Goal: Information Seeking & Learning: Learn about a topic

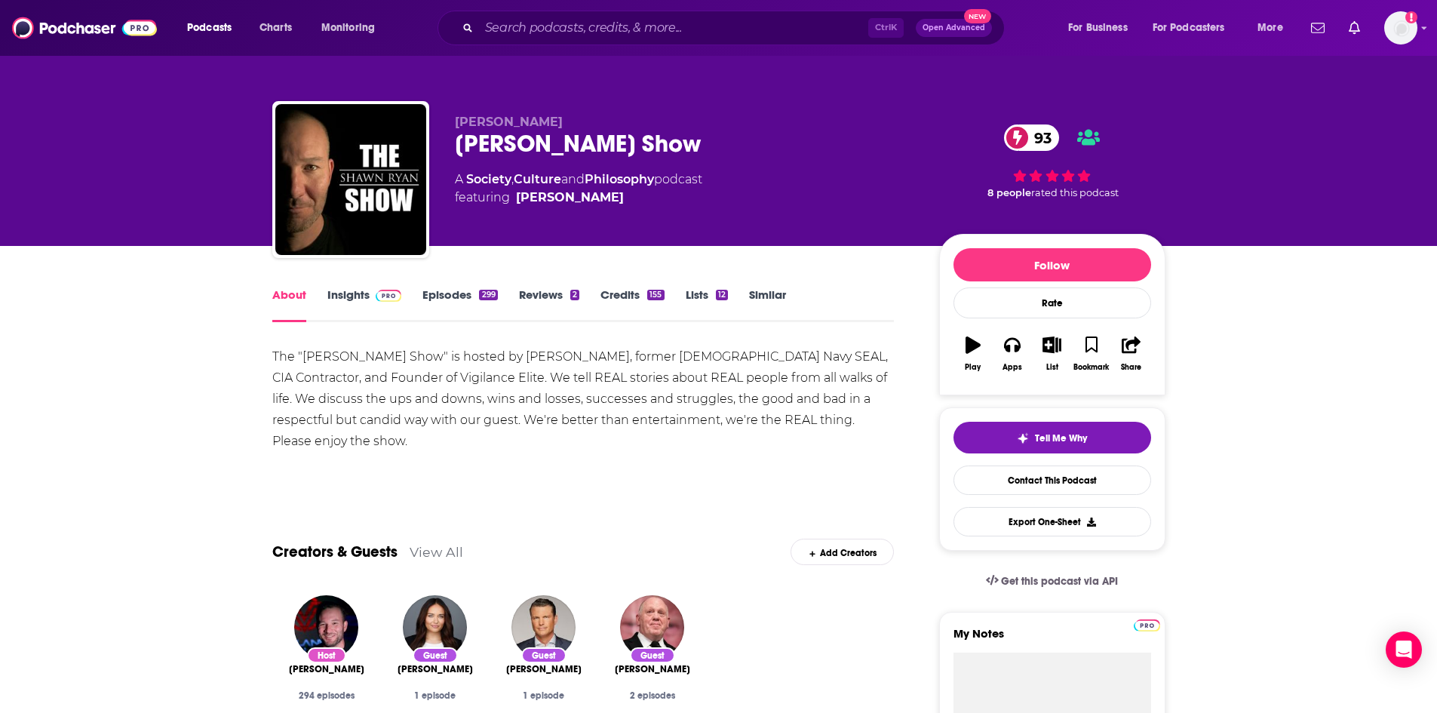
click at [353, 299] on link "Insights" at bounding box center [364, 304] width 75 height 35
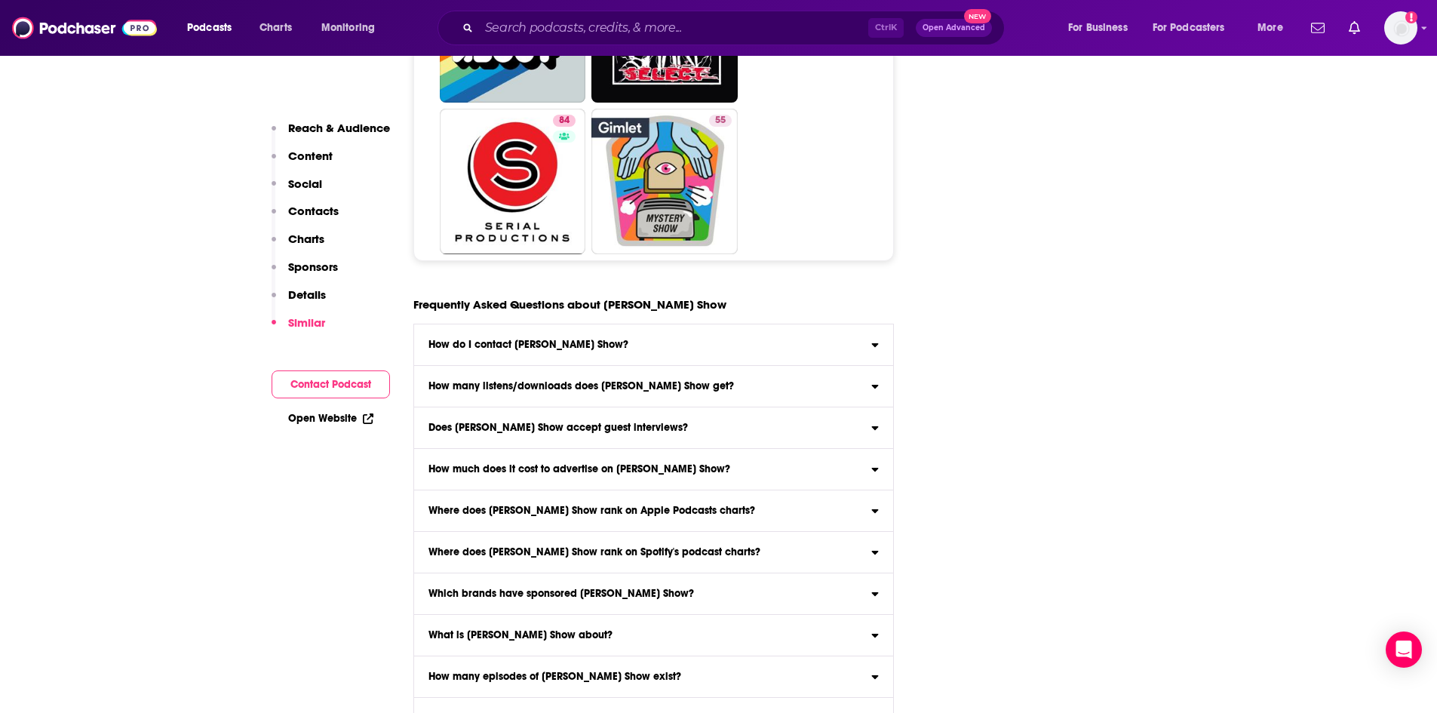
scroll to position [7788, 0]
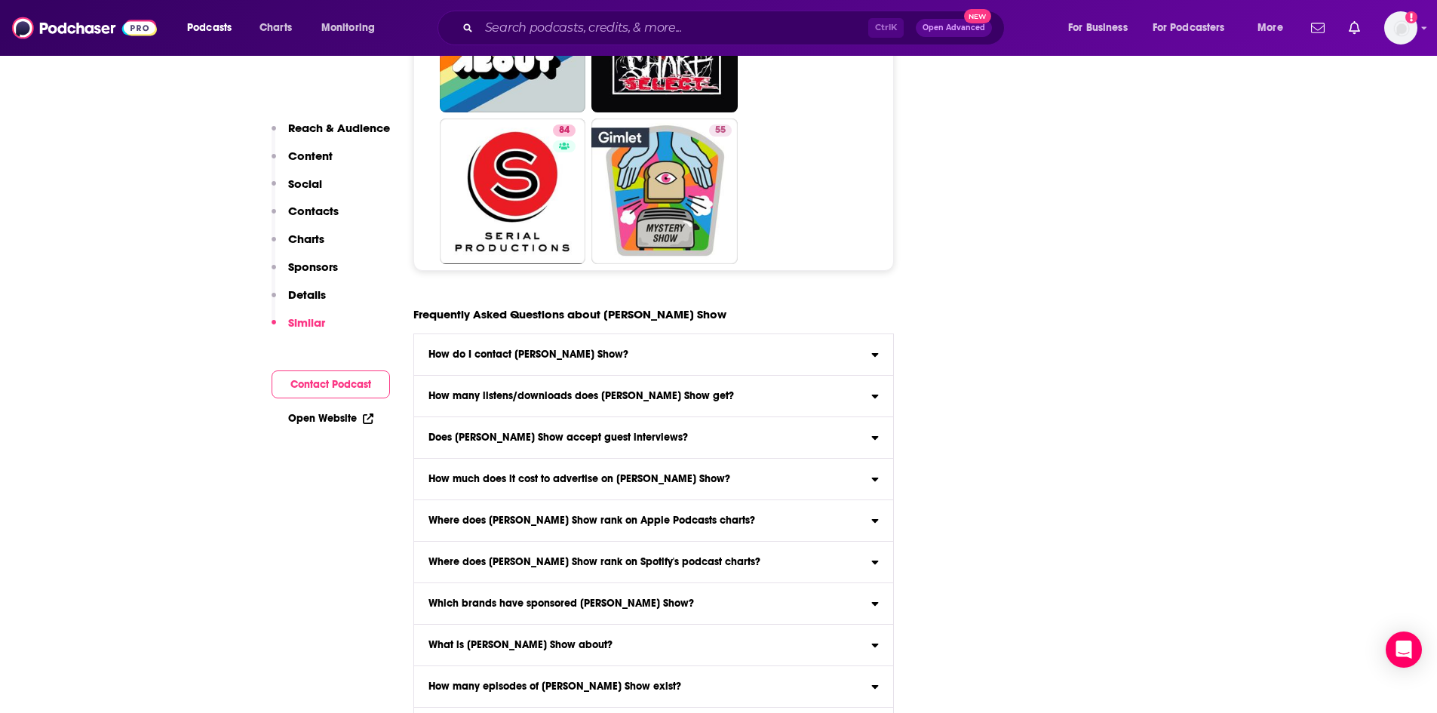
click at [773, 515] on div "Where does [PERSON_NAME] Show rank on Apple Podcasts charts?" at bounding box center [654, 520] width 480 height 11
click at [0, 0] on input "Where does [PERSON_NAME] Show rank on Apple Podcasts charts? Click here to view…" at bounding box center [0, 0] width 0 height 0
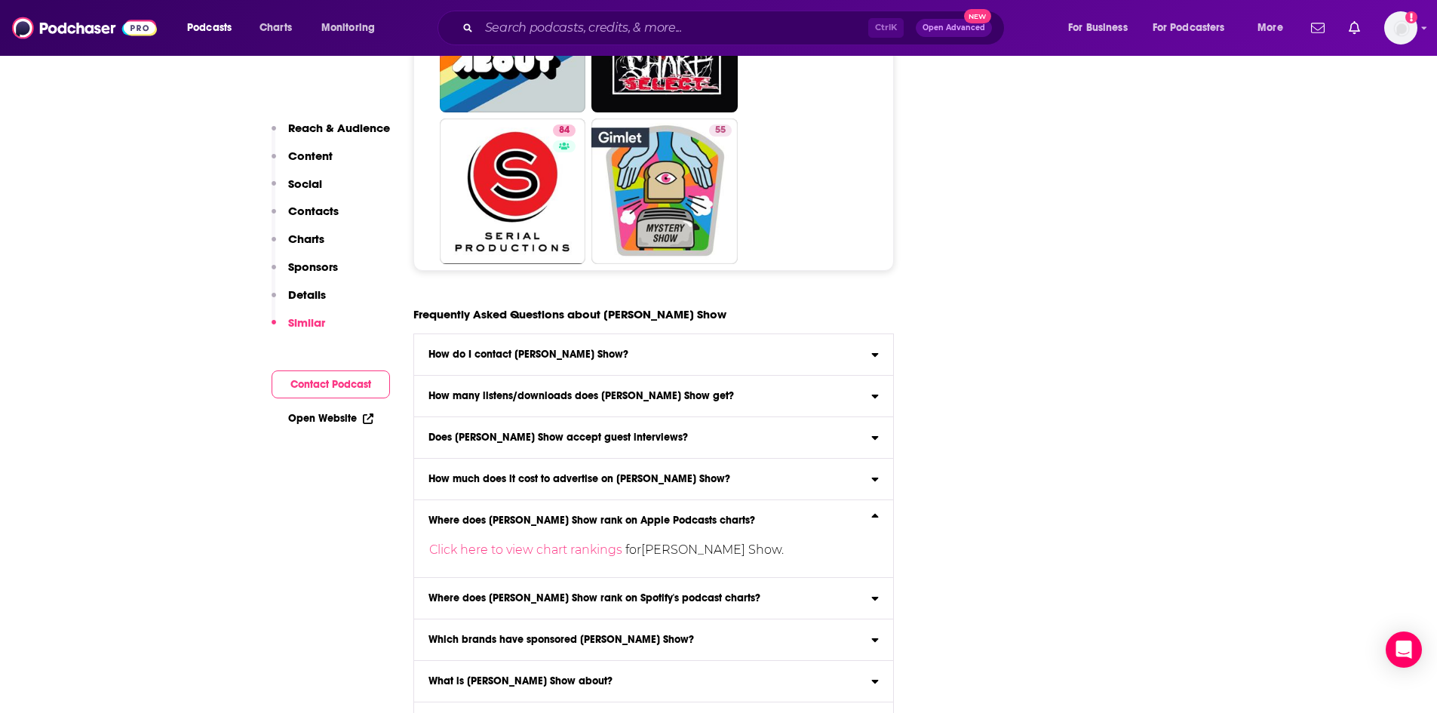
click at [773, 515] on div "Where does [PERSON_NAME] Show rank on Apple Podcasts charts?" at bounding box center [654, 520] width 480 height 11
click at [0, 0] on input "Where does [PERSON_NAME] Show rank on Apple Podcasts charts? Click here to view…" at bounding box center [0, 0] width 0 height 0
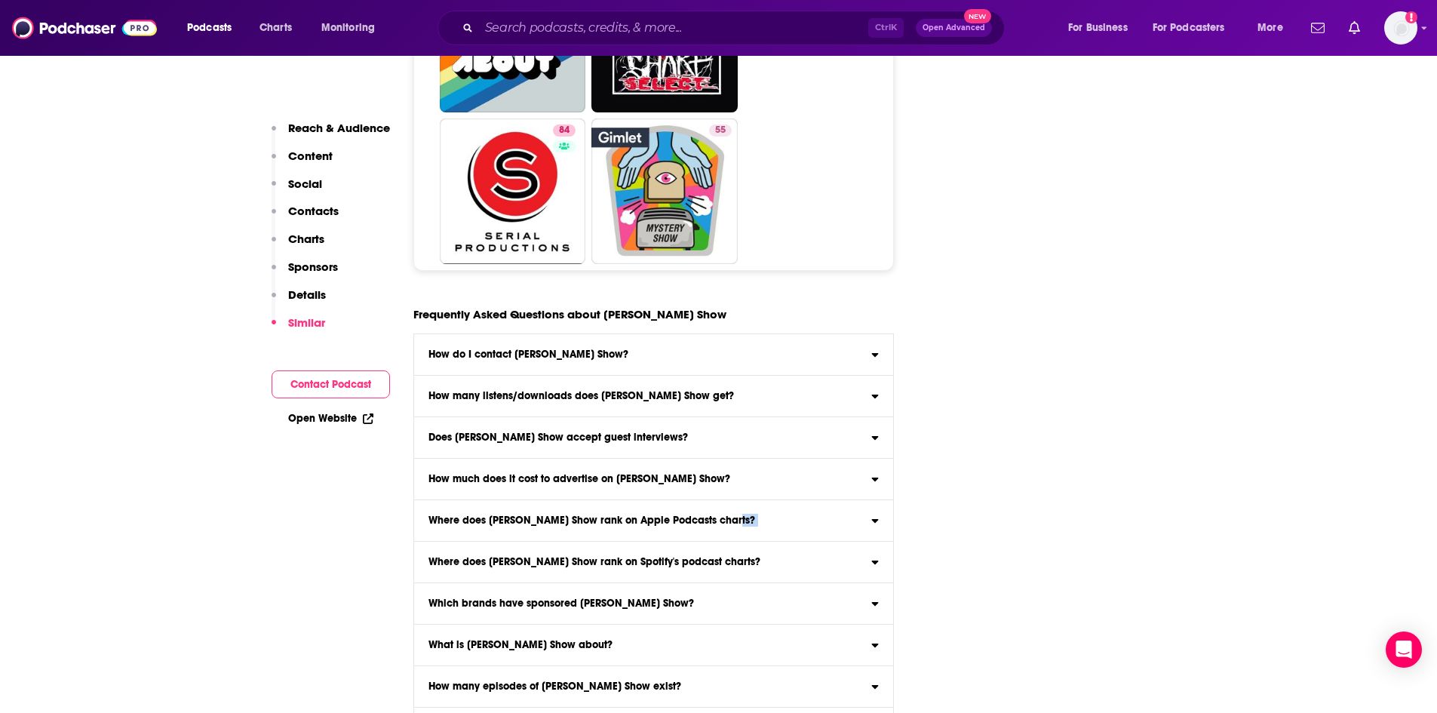
click at [773, 515] on div "Where does [PERSON_NAME] Show rank on Apple Podcasts charts?" at bounding box center [654, 520] width 480 height 11
click at [0, 0] on input "Where does [PERSON_NAME] Show rank on Apple Podcasts charts? Click here to view…" at bounding box center [0, 0] width 0 height 0
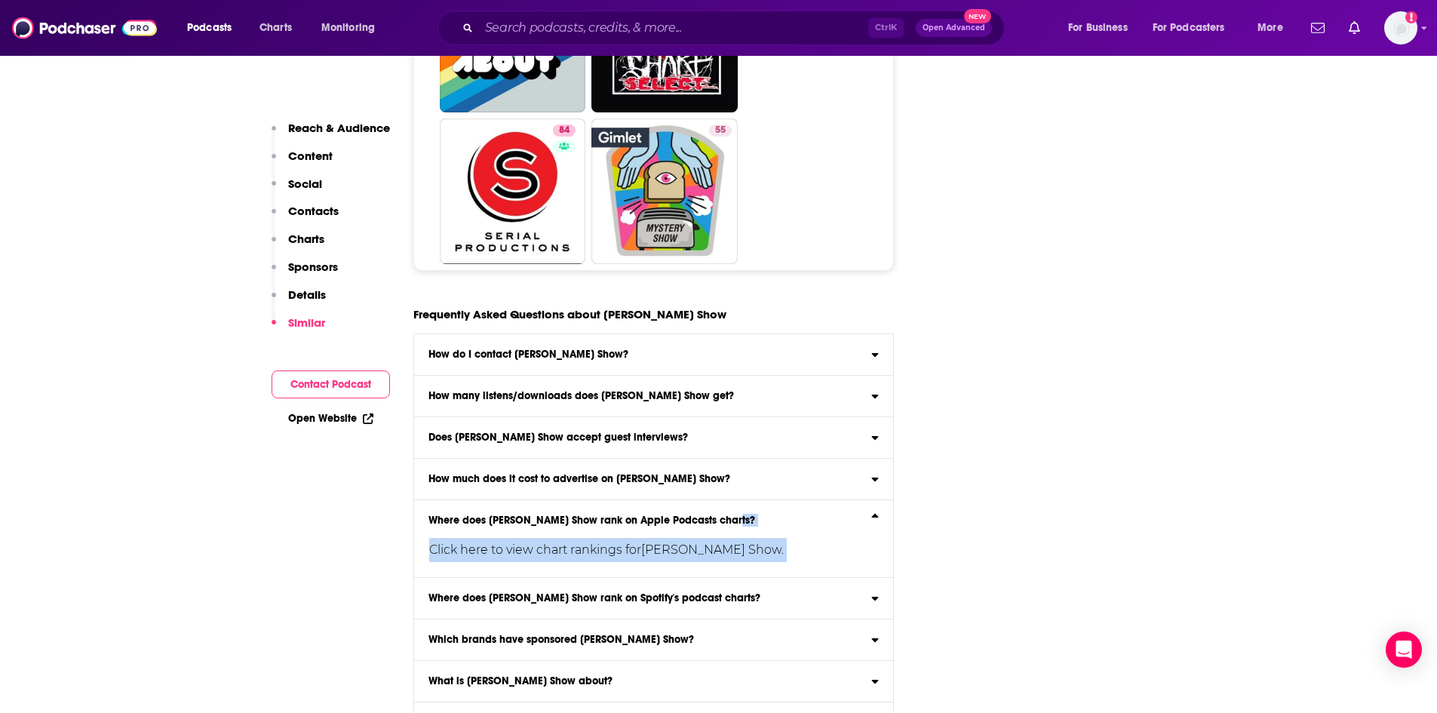
click at [773, 515] on div "Where does [PERSON_NAME] Show rank on Apple Podcasts charts?" at bounding box center [654, 520] width 480 height 11
click at [0, 0] on input "Where does [PERSON_NAME] Show rank on Apple Podcasts charts? Click here to view…" at bounding box center [0, 0] width 0 height 0
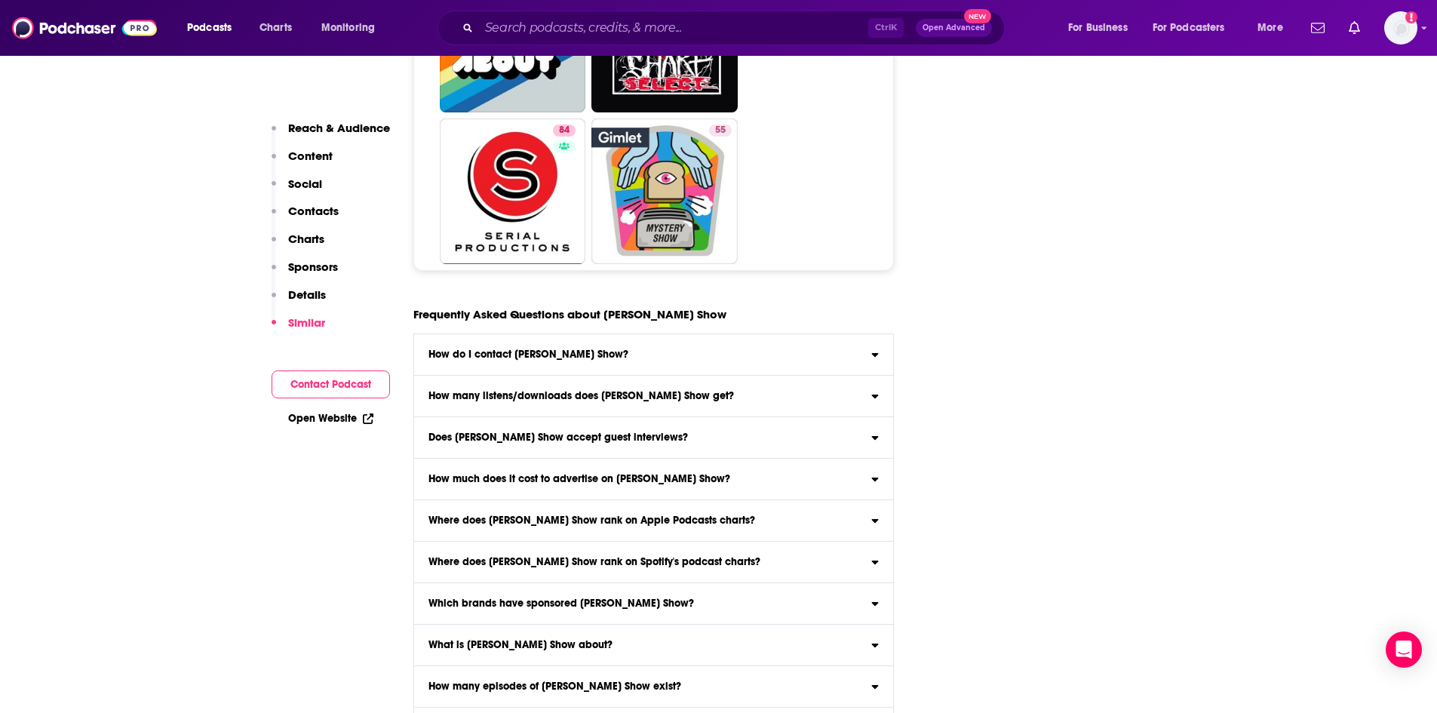
click at [801, 557] on div "Where does [PERSON_NAME] Show rank on Spotify's podcast charts?" at bounding box center [654, 562] width 480 height 11
click at [0, 0] on input "Where does [PERSON_NAME] Show rank on Spotify's podcast charts? Click here to v…" at bounding box center [0, 0] width 0 height 0
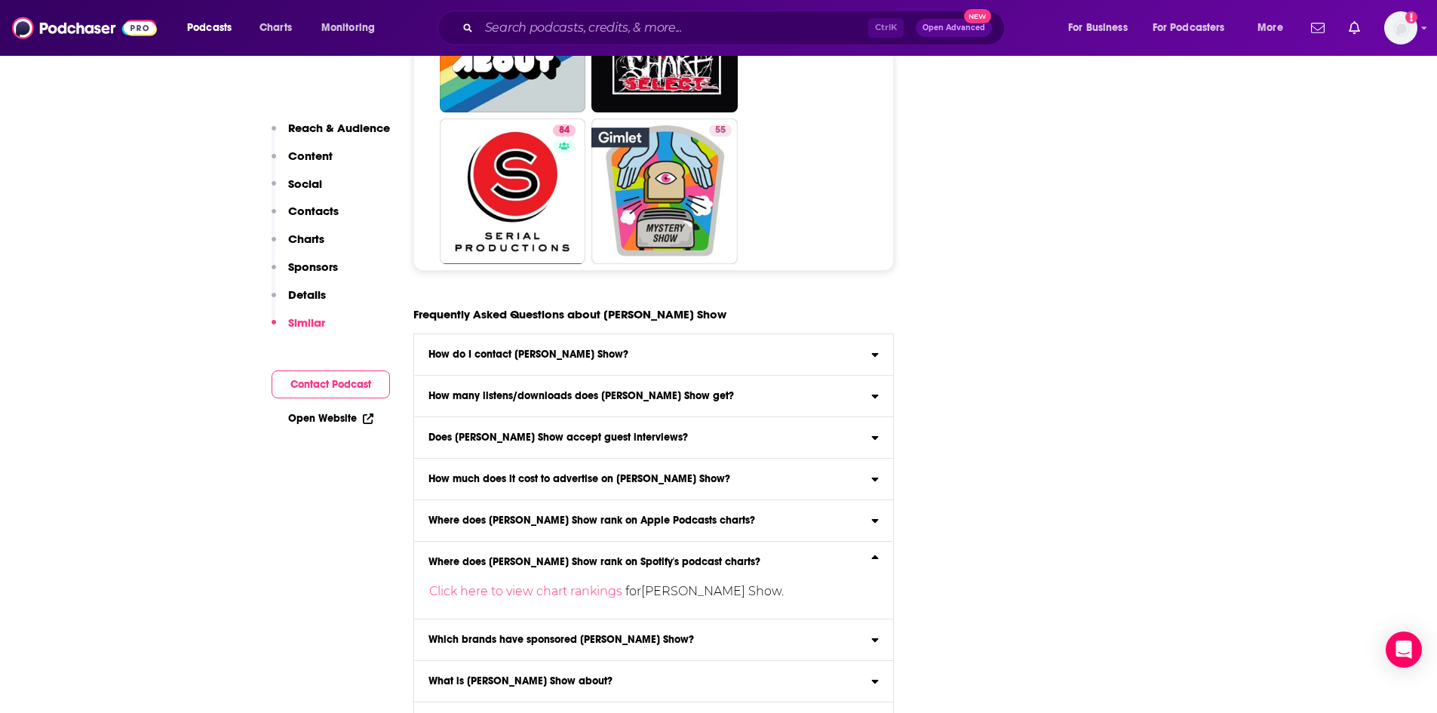
click at [801, 557] on div "Where does [PERSON_NAME] Show rank on Spotify's podcast charts?" at bounding box center [654, 562] width 480 height 11
click at [0, 0] on input "Where does [PERSON_NAME] Show rank on Spotify's podcast charts? Click here to v…" at bounding box center [0, 0] width 0 height 0
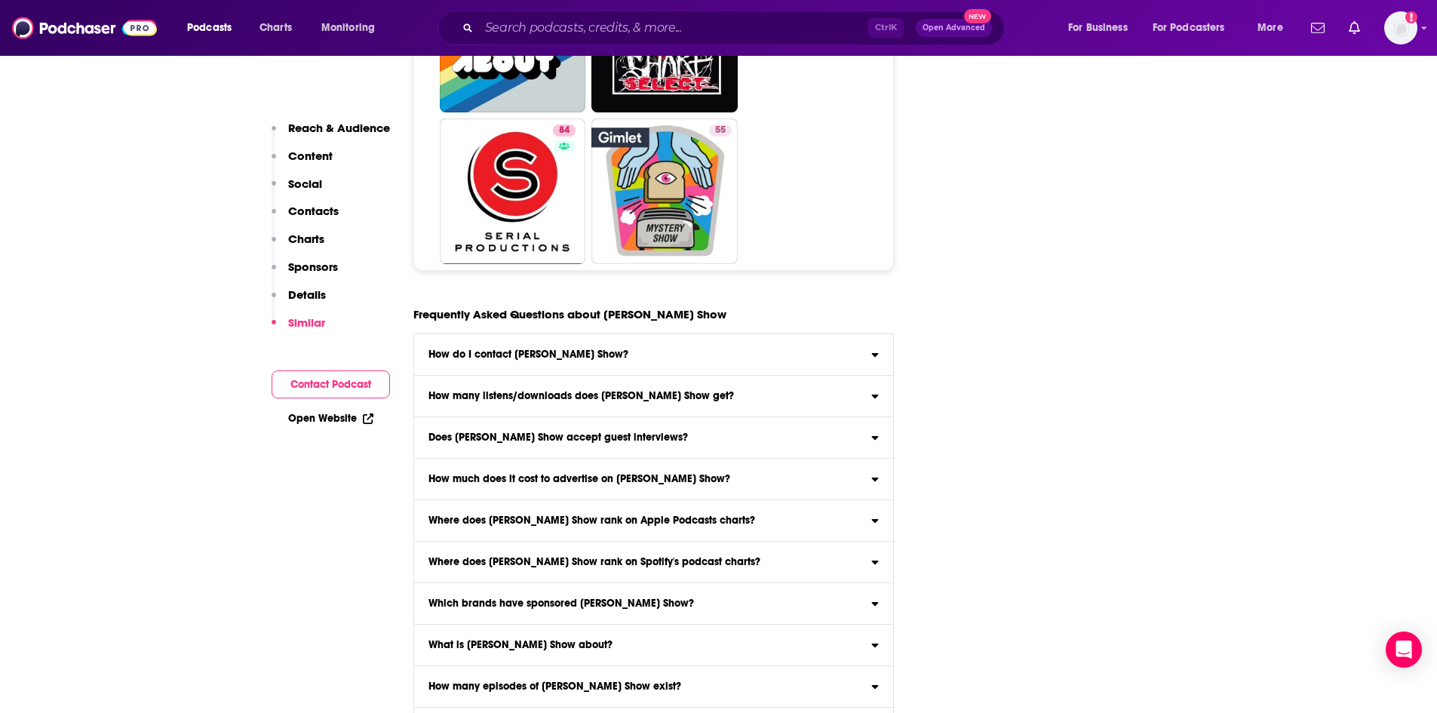
click at [779, 640] on div "What is [PERSON_NAME] Show about?" at bounding box center [654, 645] width 480 height 11
click at [0, 0] on input "What is [PERSON_NAME] Show about? Here is the podcast description for [PERSON_N…" at bounding box center [0, 0] width 0 height 0
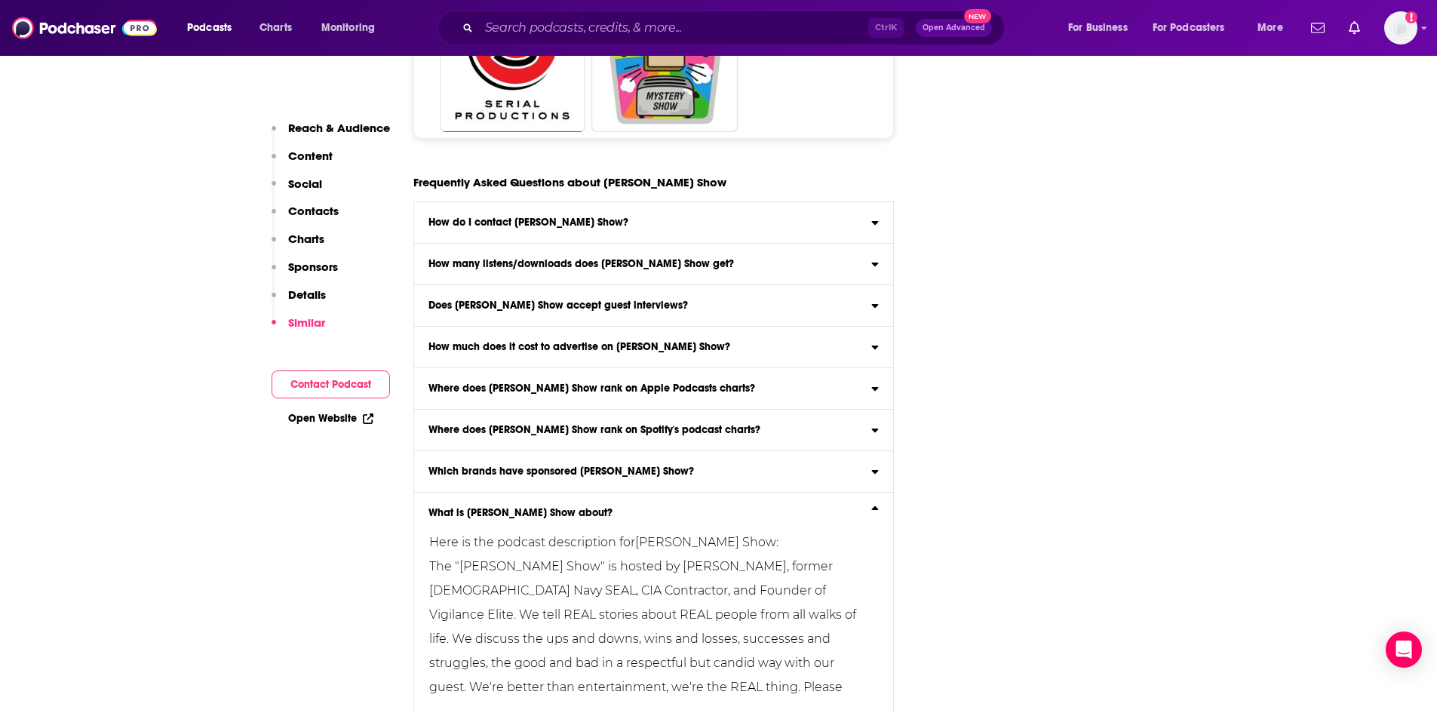
scroll to position [7939, 0]
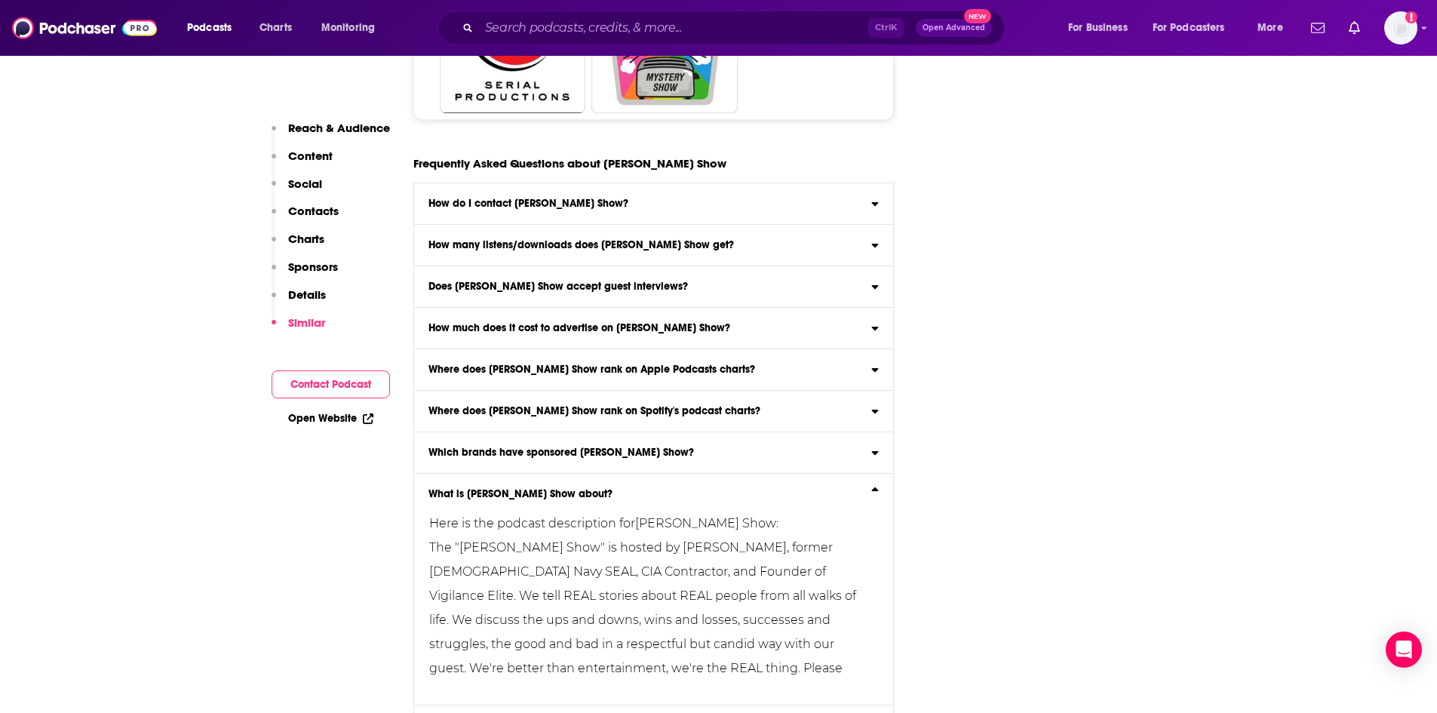
click at [791, 489] on div "What is [PERSON_NAME] Show about?" at bounding box center [654, 494] width 480 height 11
click at [0, 0] on input "What is [PERSON_NAME] Show about? Here is the podcast description for [PERSON_N…" at bounding box center [0, 0] width 0 height 0
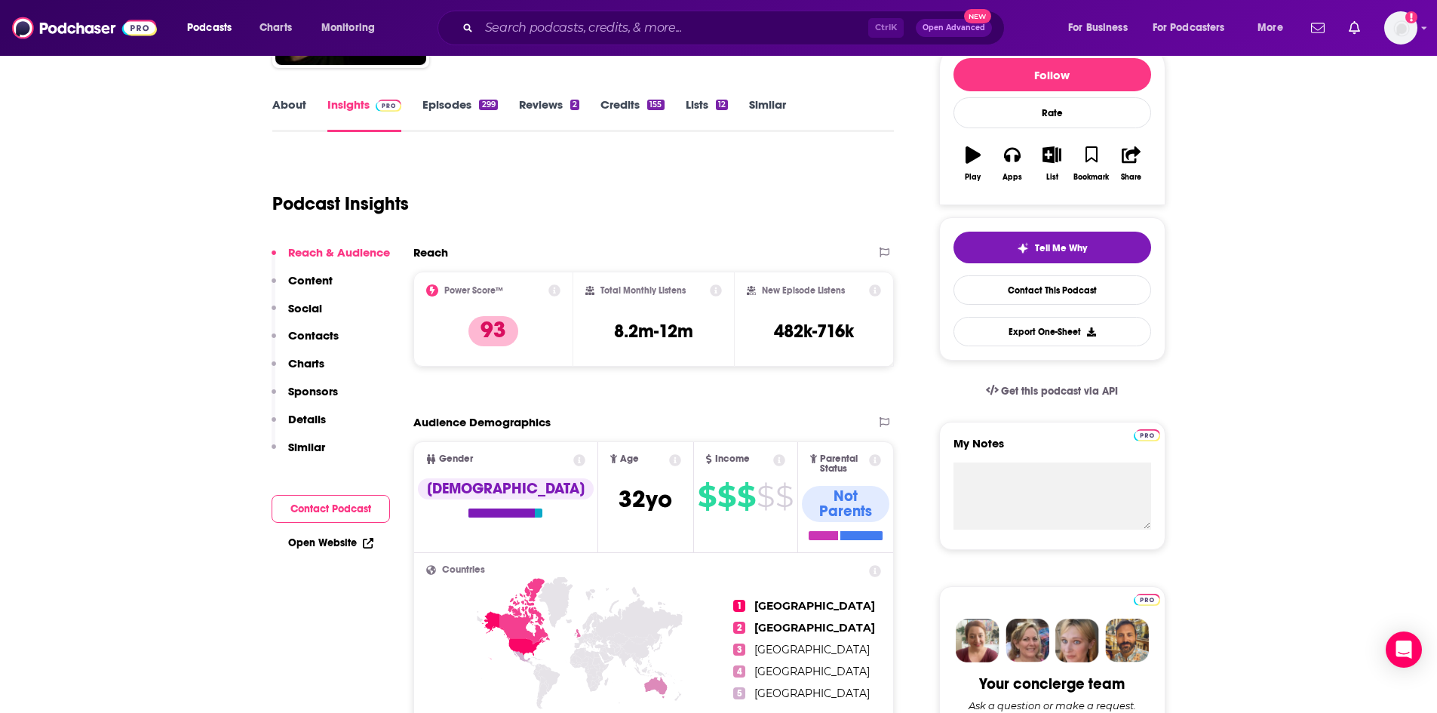
scroll to position [0, 0]
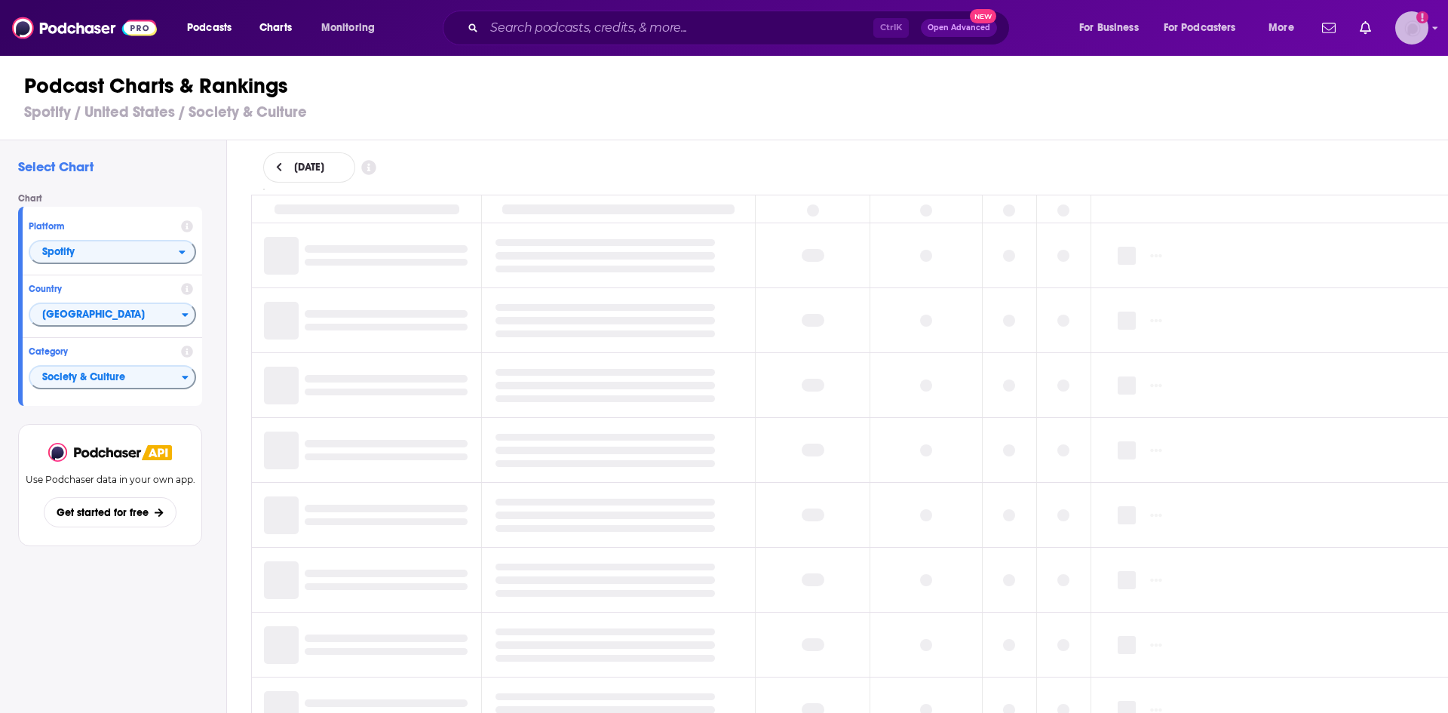
click at [1436, 29] on icon "Show profile menu" at bounding box center [1435, 28] width 5 height 3
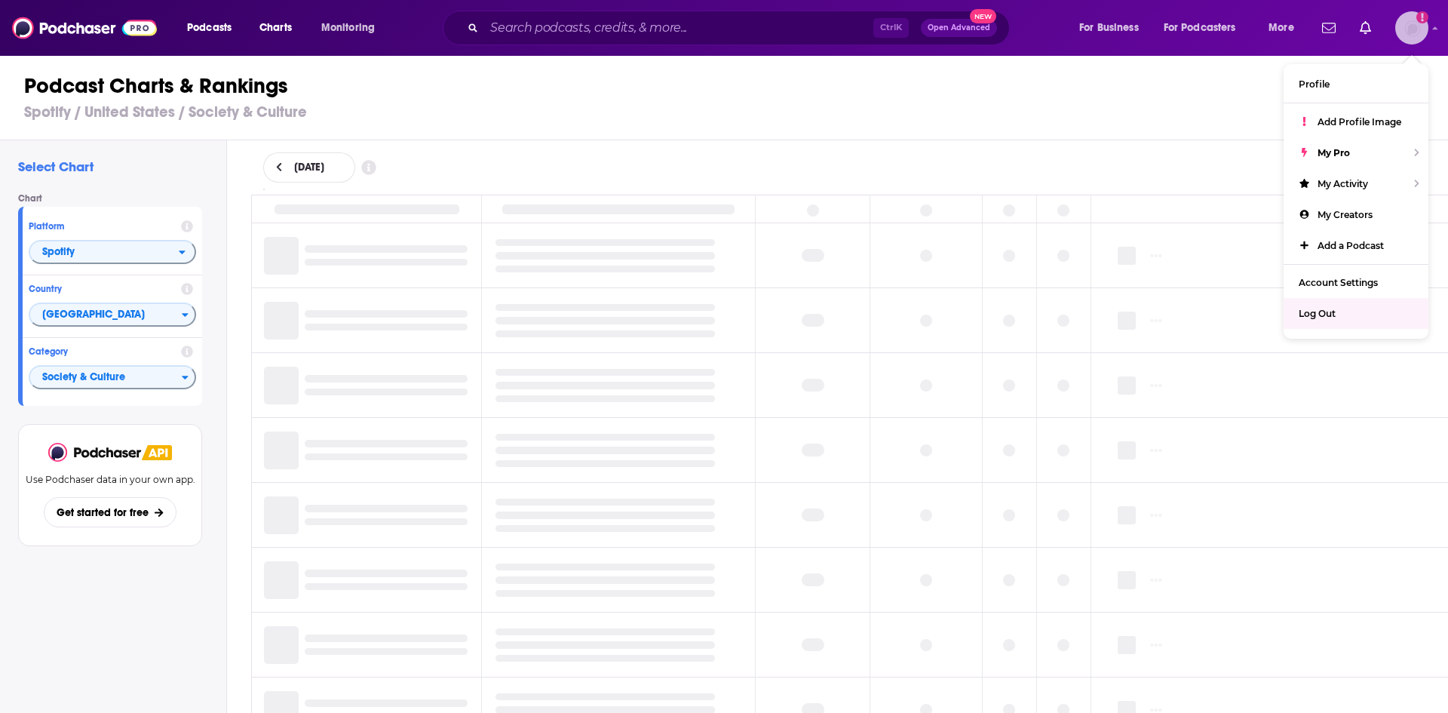
click at [1319, 319] on span "Log Out" at bounding box center [1317, 313] width 37 height 11
